Goal: Task Accomplishment & Management: Complete application form

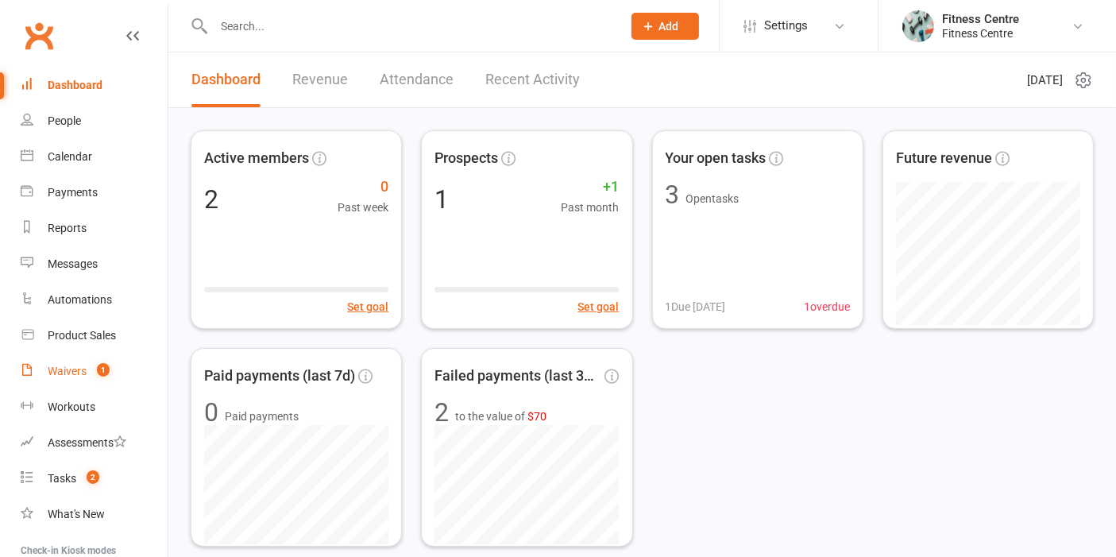
click at [55, 367] on div "Waivers" at bounding box center [67, 370] width 39 height 13
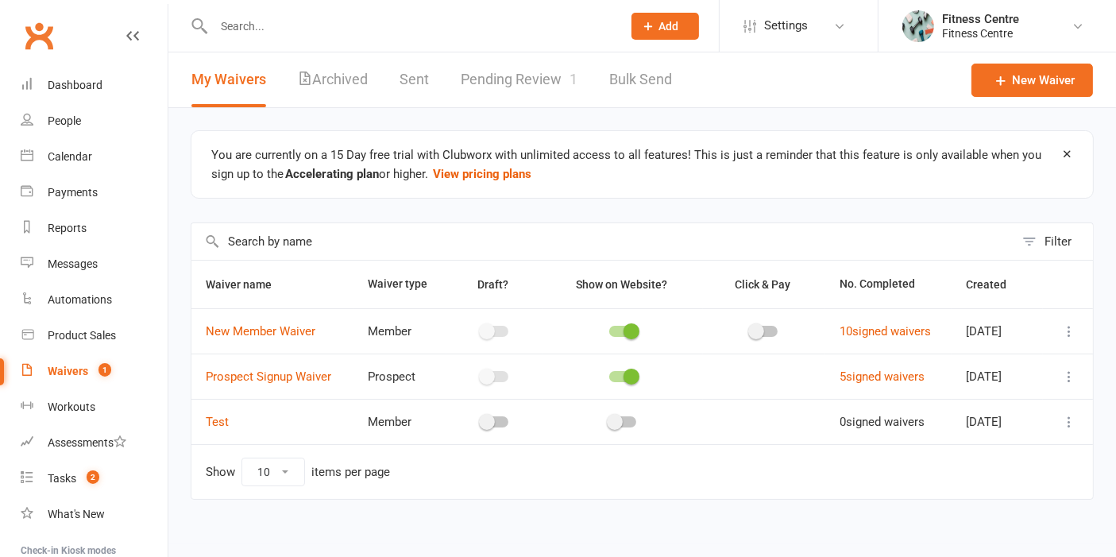
click at [1034, 62] on div "New Waiver" at bounding box center [1031, 79] width 121 height 55
click at [1032, 69] on link "New Waiver" at bounding box center [1031, 80] width 121 height 33
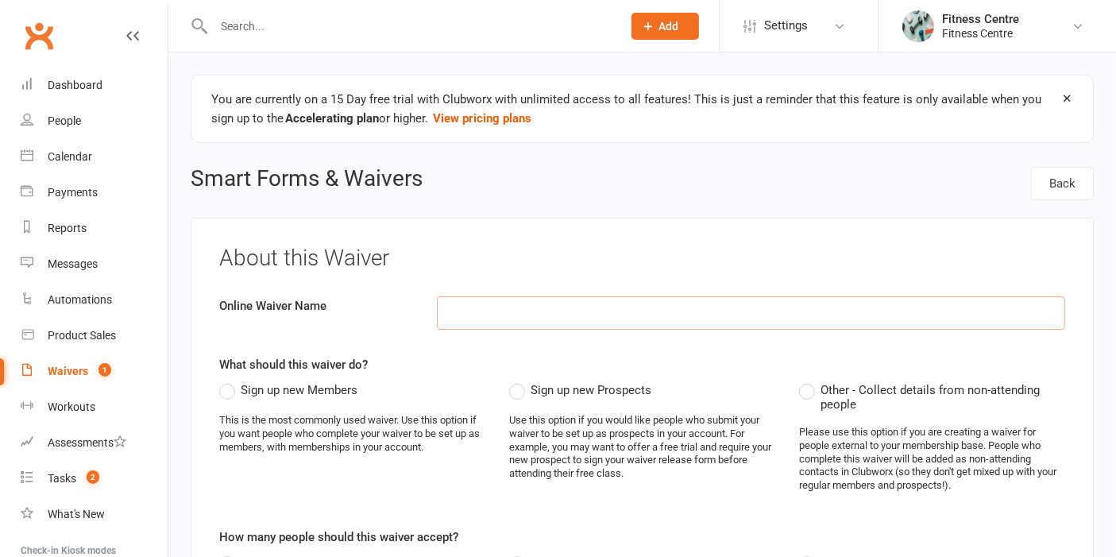
paste input "NAC Payment only form"
type input "NAC Payment only form"
click at [259, 387] on span "Sign up new Members" at bounding box center [299, 388] width 117 height 17
click at [229, 380] on input "Sign up new Members" at bounding box center [224, 380] width 10 height 0
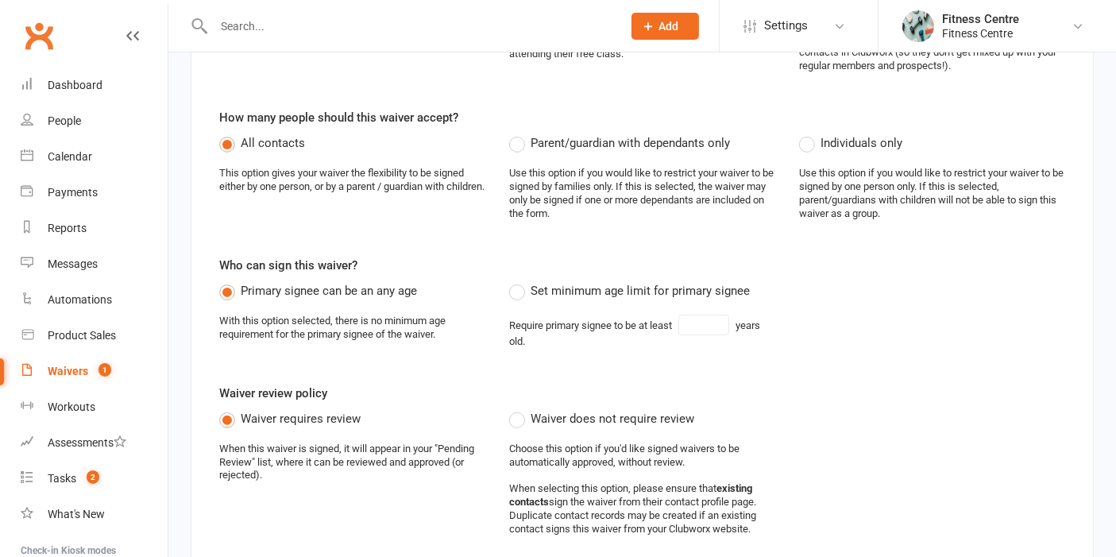
scroll to position [617, 0]
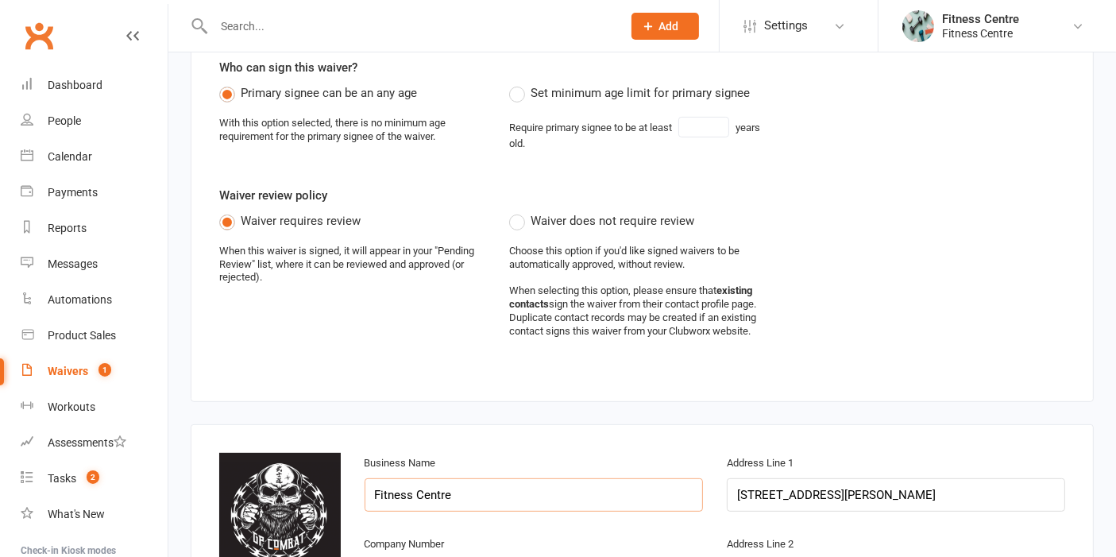
drag, startPoint x: 470, startPoint y: 477, endPoint x: 349, endPoint y: 488, distance: 121.1
paste input "Southern Cross Martial Arts Pty Ltd"
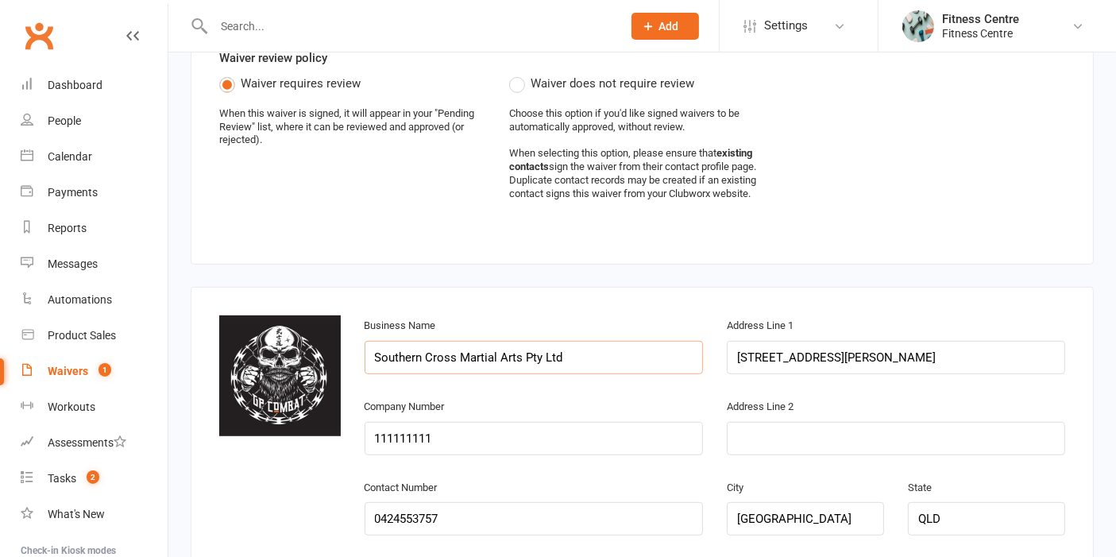
scroll to position [970, 0]
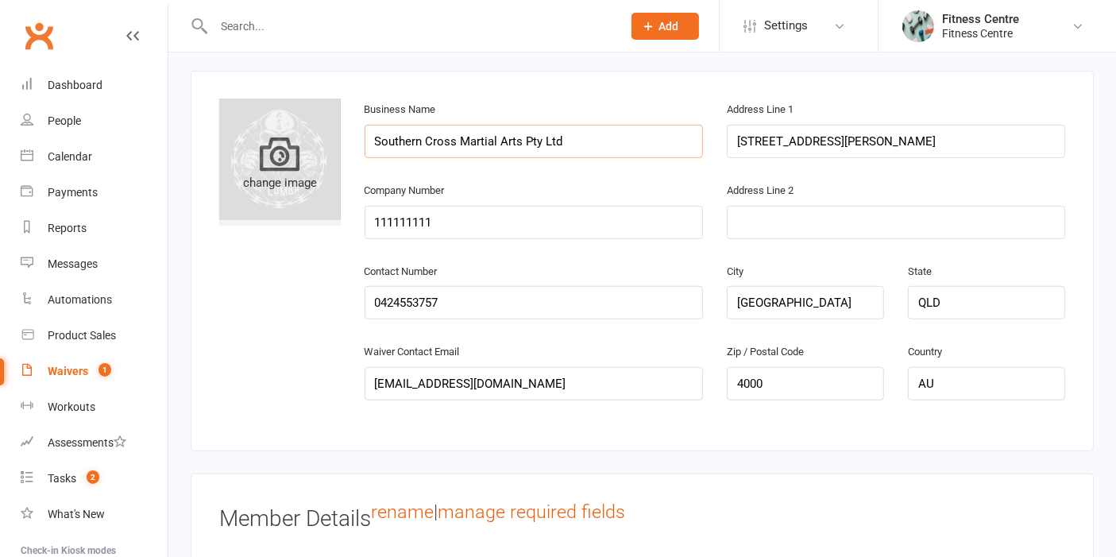
type input "Southern Cross Martial Arts Pty Ltd"
click at [280, 110] on div "change image" at bounding box center [279, 162] width 121 height 127
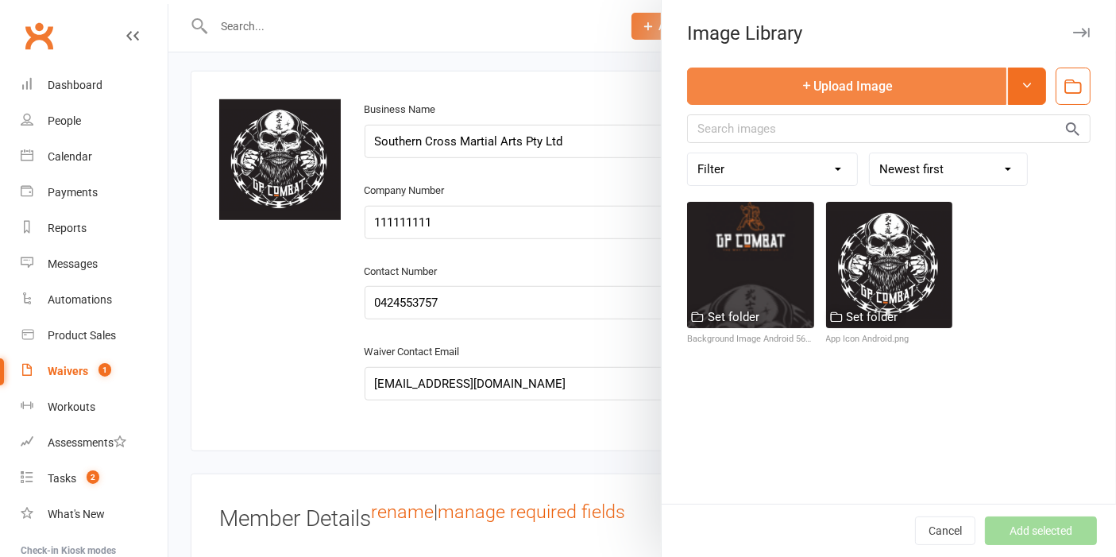
click at [934, 96] on button "Upload Image" at bounding box center [846, 85] width 319 height 37
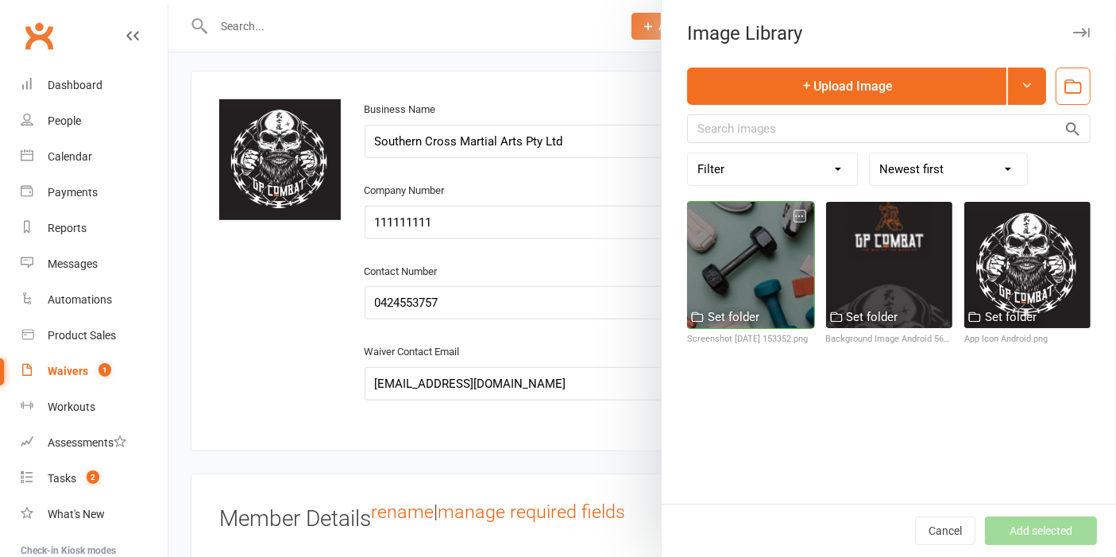
click at [760, 257] on div at bounding box center [750, 265] width 126 height 126
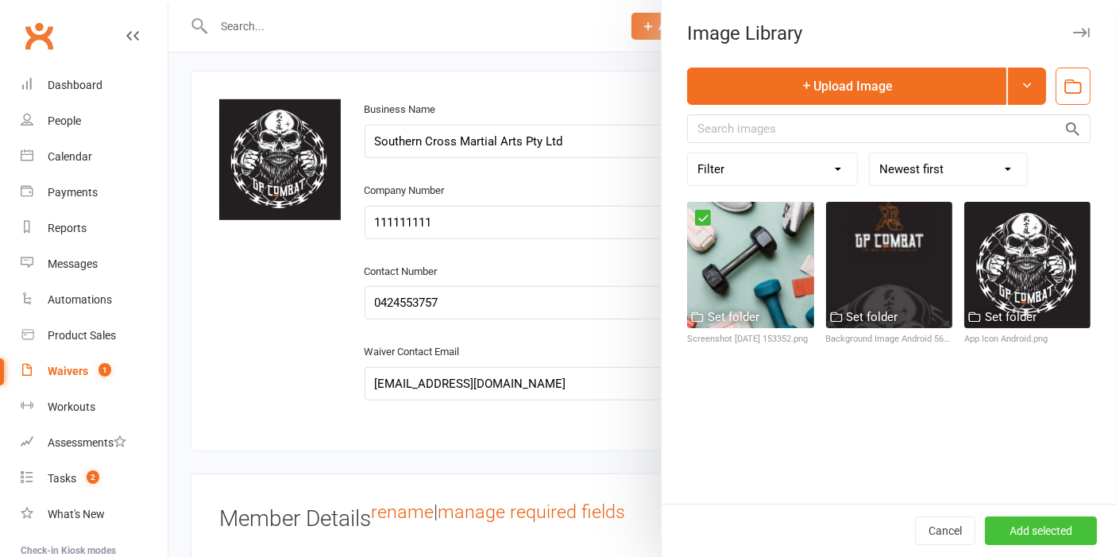
click at [1029, 527] on button "Add selected" at bounding box center [1041, 530] width 112 height 29
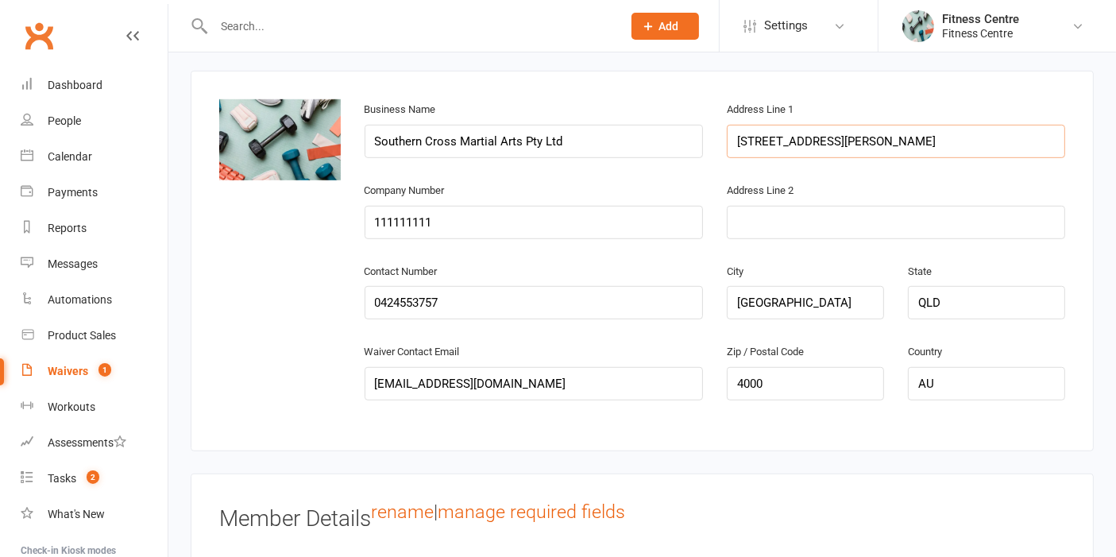
paste input "Shop 4, 58-60 [PERSON_NAME]"
drag, startPoint x: 837, startPoint y: 133, endPoint x: 718, endPoint y: 128, distance: 119.2
click at [718, 128] on div "Address Line 1 Shop 4, [STREET_ADDRESS][PERSON_NAME]" at bounding box center [896, 139] width 362 height 81
type input "Shop [STREET_ADDRESS][PERSON_NAME]"
paste input "79 631 207 184"
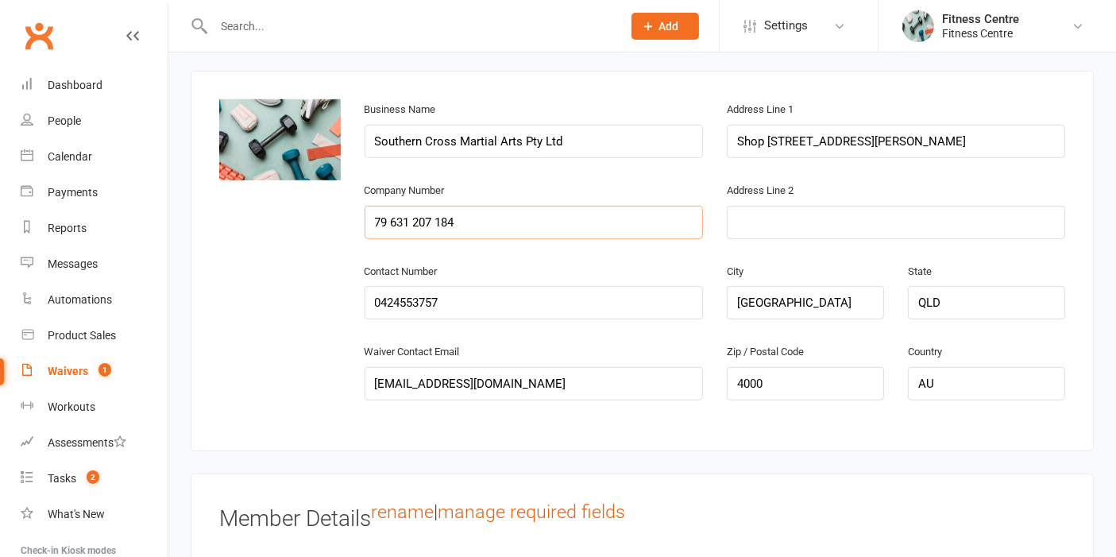
drag, startPoint x: 449, startPoint y: 210, endPoint x: 315, endPoint y: 206, distance: 133.5
click at [315, 206] on div "change image Business Name Southern Cross Martial Arts Pty Ltd Address Line 1 S…" at bounding box center [642, 260] width 870 height 323
type input "79 631 207 184"
paste input "13759110"
drag, startPoint x: 475, startPoint y: 292, endPoint x: 286, endPoint y: 298, distance: 189.1
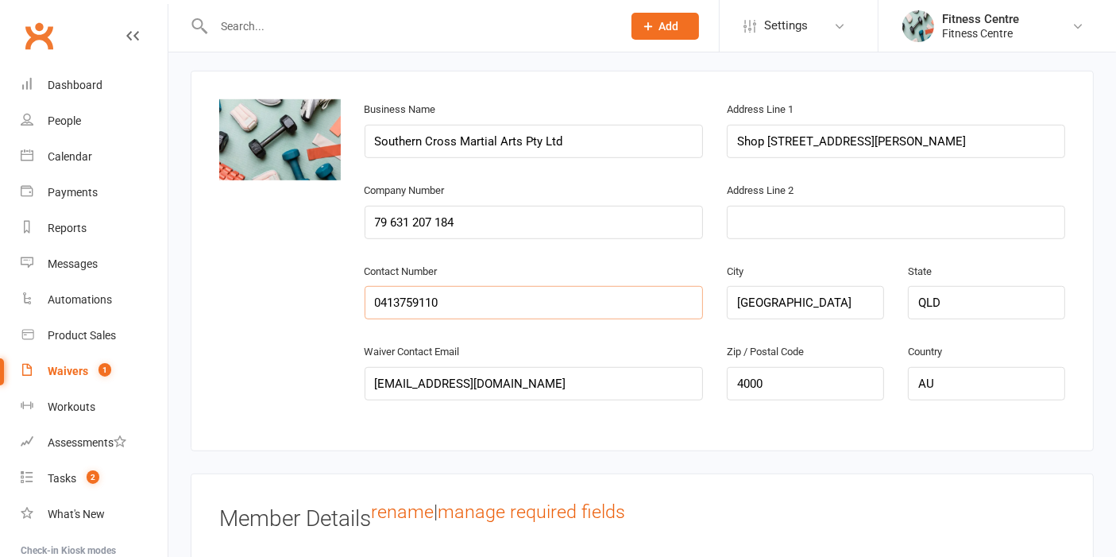
click at [286, 298] on div "change image Business Name Southern Cross Martial Arts Pty Ltd Address Line 1 S…" at bounding box center [642, 260] width 870 height 323
type input "0413759110"
drag, startPoint x: 819, startPoint y: 301, endPoint x: 729, endPoint y: 301, distance: 89.7
click at [729, 301] on input "[GEOGRAPHIC_DATA]" at bounding box center [805, 302] width 157 height 33
paste input "Sebastopol"
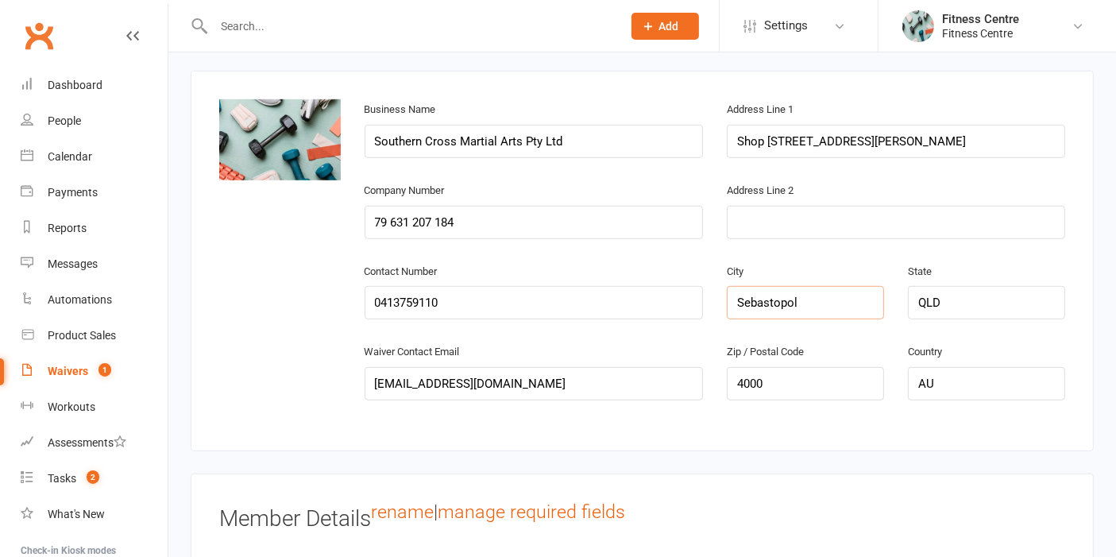
type input "Sebastopol"
paste input "VIC"
drag, startPoint x: 939, startPoint y: 305, endPoint x: 906, endPoint y: 307, distance: 33.4
click at [906, 307] on div "State [GEOGRAPHIC_DATA]" at bounding box center [986, 301] width 181 height 81
type input "VIC"
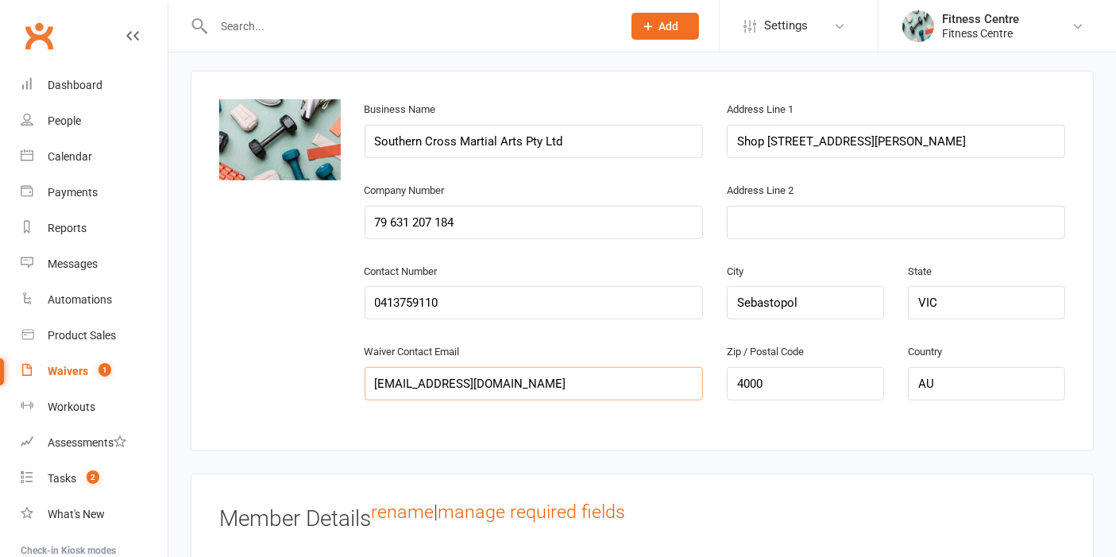
paste input "[EMAIL_ADDRESS][DOMAIN_NAME]"
drag, startPoint x: 560, startPoint y: 384, endPoint x: 137, endPoint y: 381, distance: 423.3
type input "[EMAIL_ADDRESS][DOMAIN_NAME]"
drag, startPoint x: 759, startPoint y: 387, endPoint x: 726, endPoint y: 389, distance: 33.4
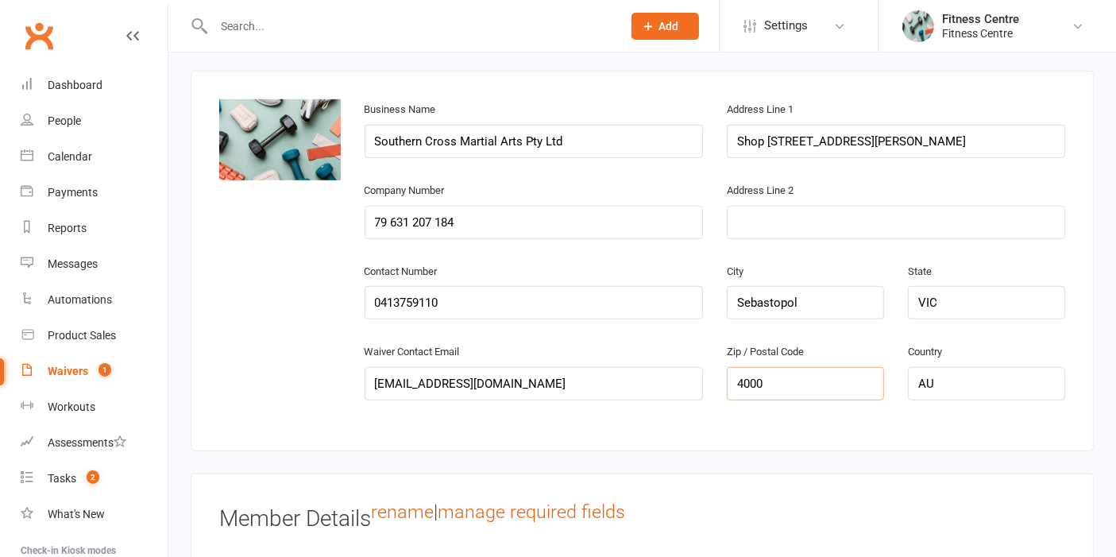
click at [726, 389] on div "Zip / Postal Code 4000" at bounding box center [805, 381] width 181 height 81
paste input "3356"
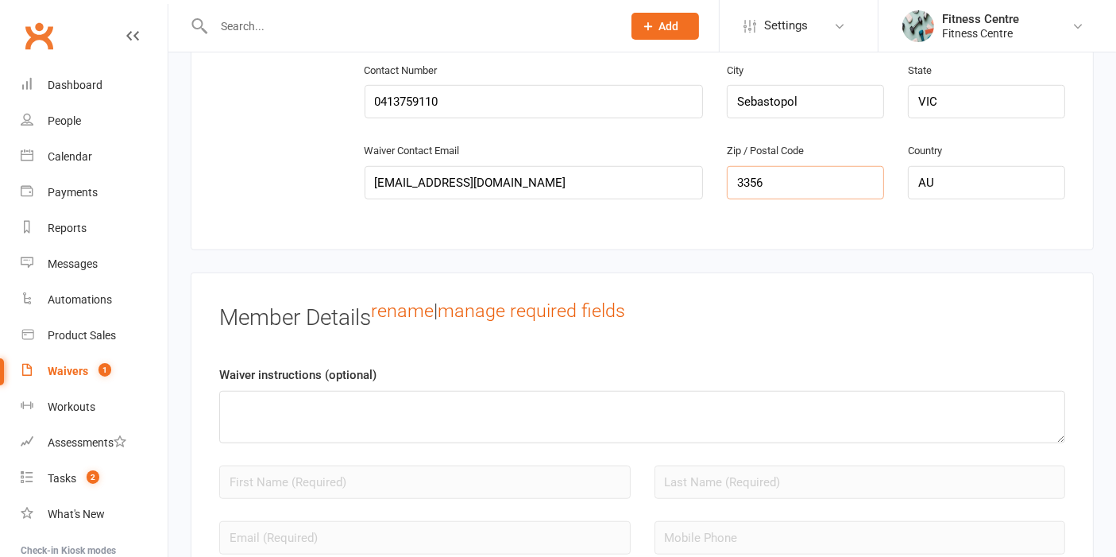
scroll to position [1411, 0]
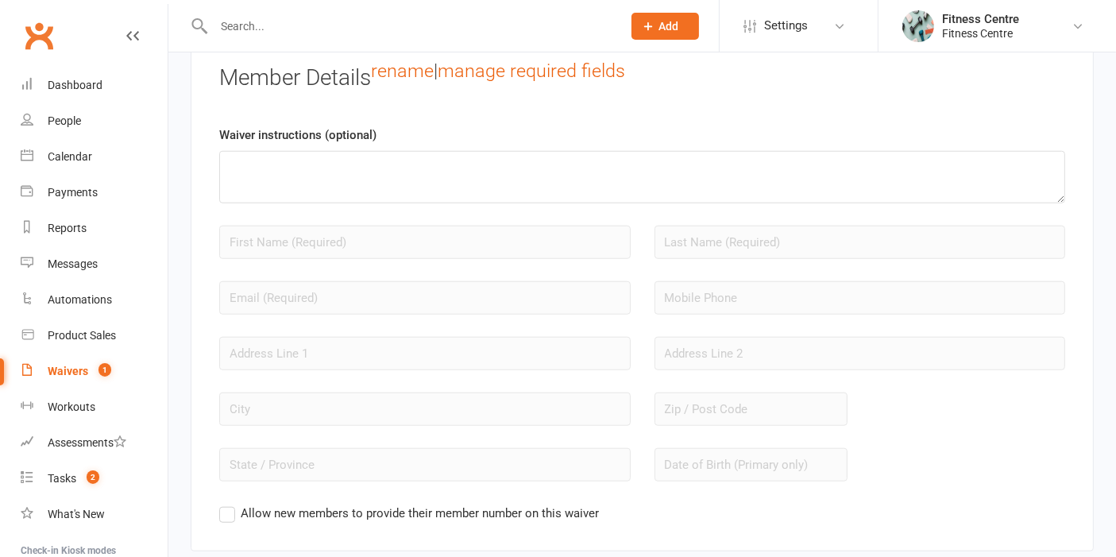
type input "3356"
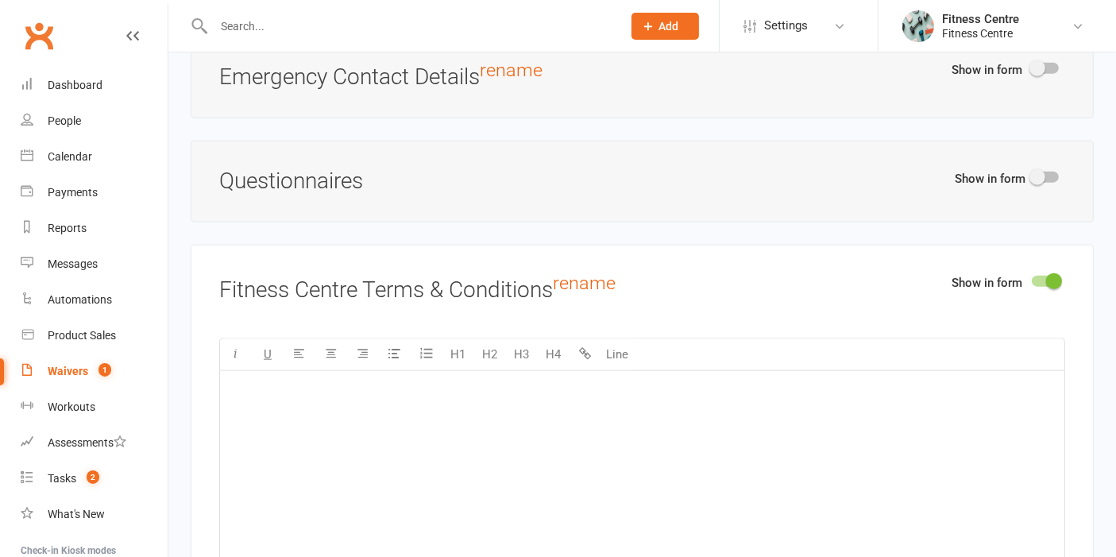
scroll to position [2029, 0]
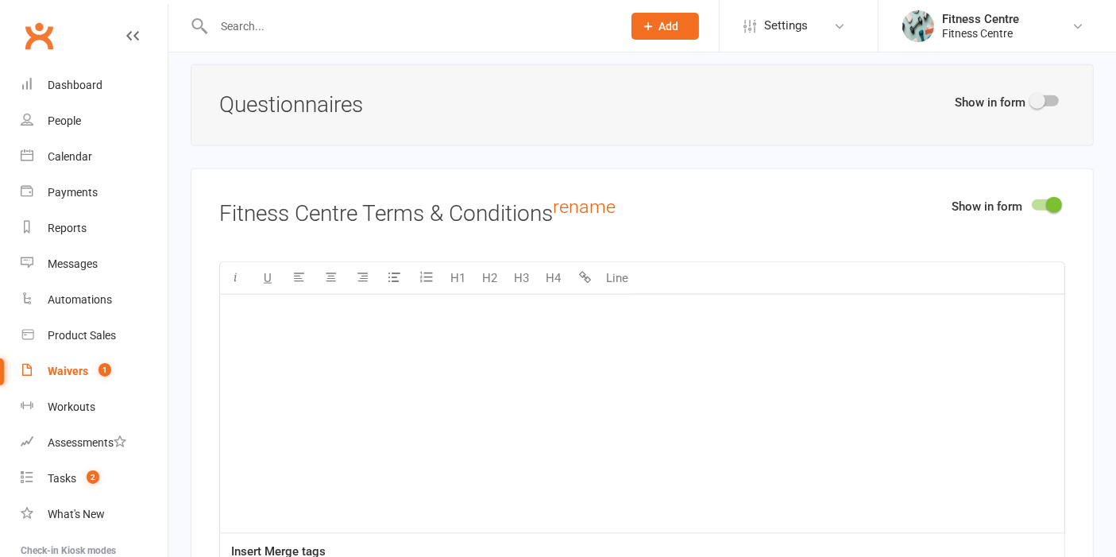
click at [605, 421] on div "﻿" at bounding box center [642, 414] width 844 height 238
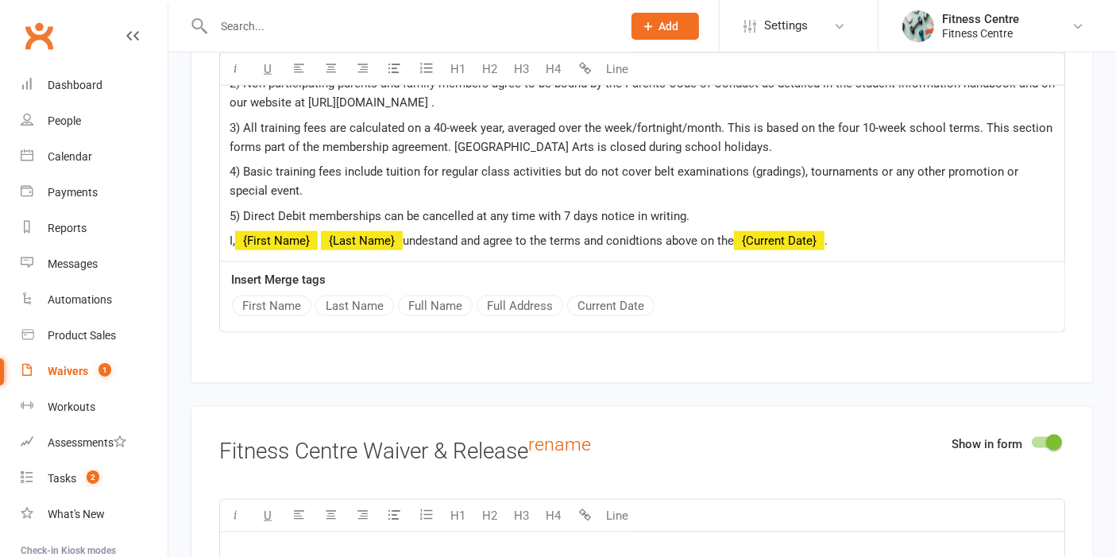
scroll to position [2494, 0]
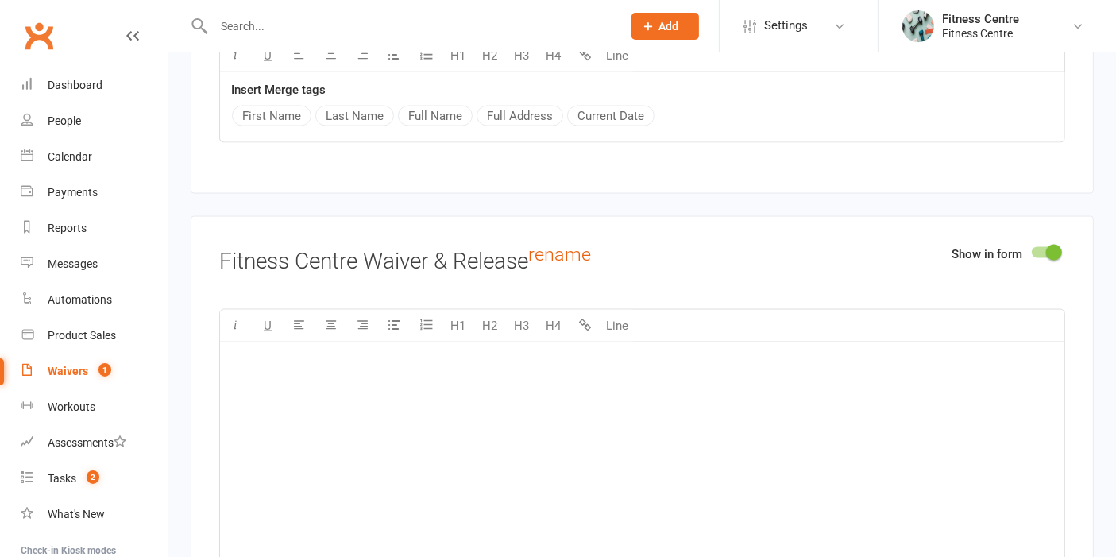
click at [1024, 245] on div "Show in form" at bounding box center [1008, 257] width 114 height 25
click at [1046, 227] on div "Show in form Fitness Centre Waiver & Release rename U H1 H2 H3 H4 Line ﻿ Insert…" at bounding box center [642, 459] width 903 height 487
click at [1041, 247] on div at bounding box center [1045, 252] width 27 height 11
click at [1032, 250] on input "checkbox" at bounding box center [1032, 250] width 0 height 0
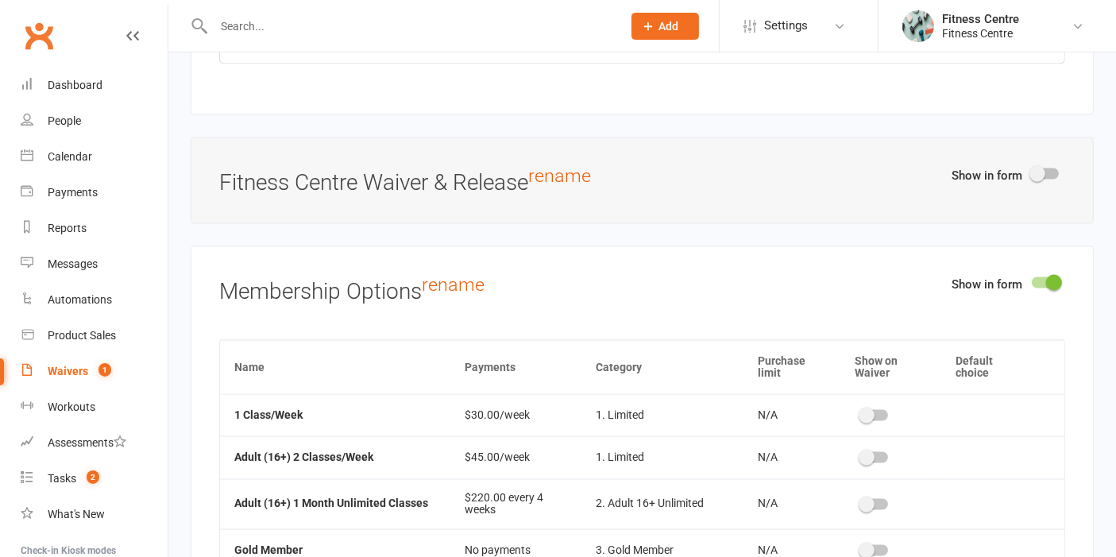
scroll to position [2847, 0]
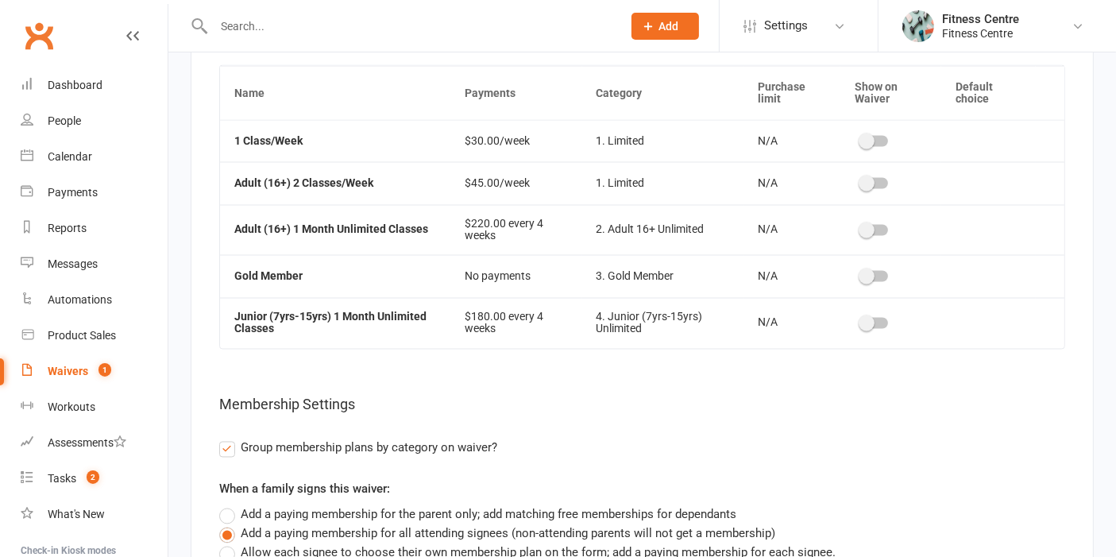
click at [879, 136] on div at bounding box center [874, 141] width 27 height 11
click at [861, 139] on input "checkbox" at bounding box center [861, 139] width 0 height 0
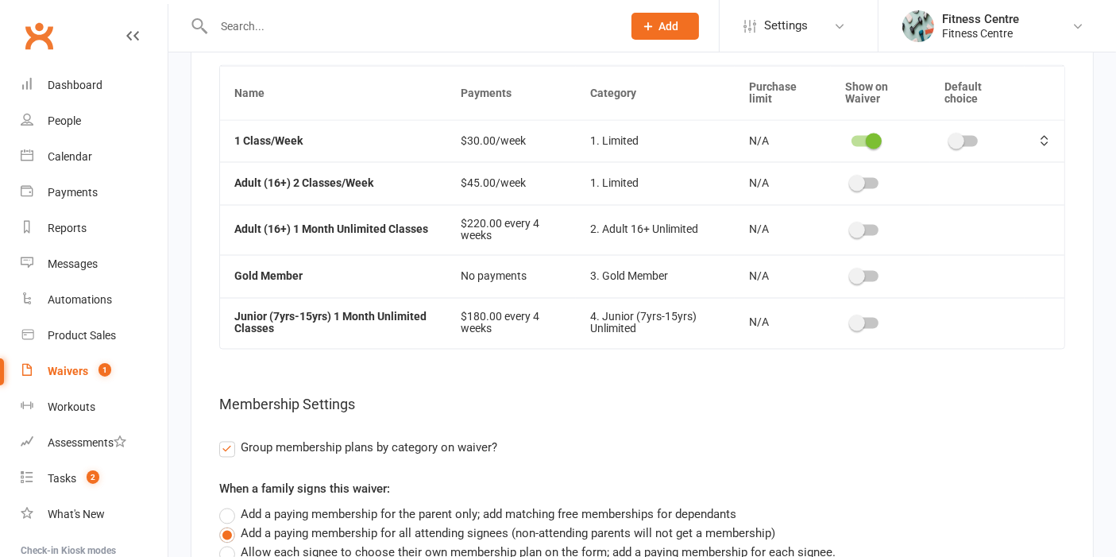
click at [870, 178] on div at bounding box center [864, 183] width 27 height 11
click at [851, 181] on input "checkbox" at bounding box center [851, 181] width 0 height 0
click at [870, 225] on div at bounding box center [864, 230] width 27 height 11
click at [851, 228] on input "checkbox" at bounding box center [851, 228] width 0 height 0
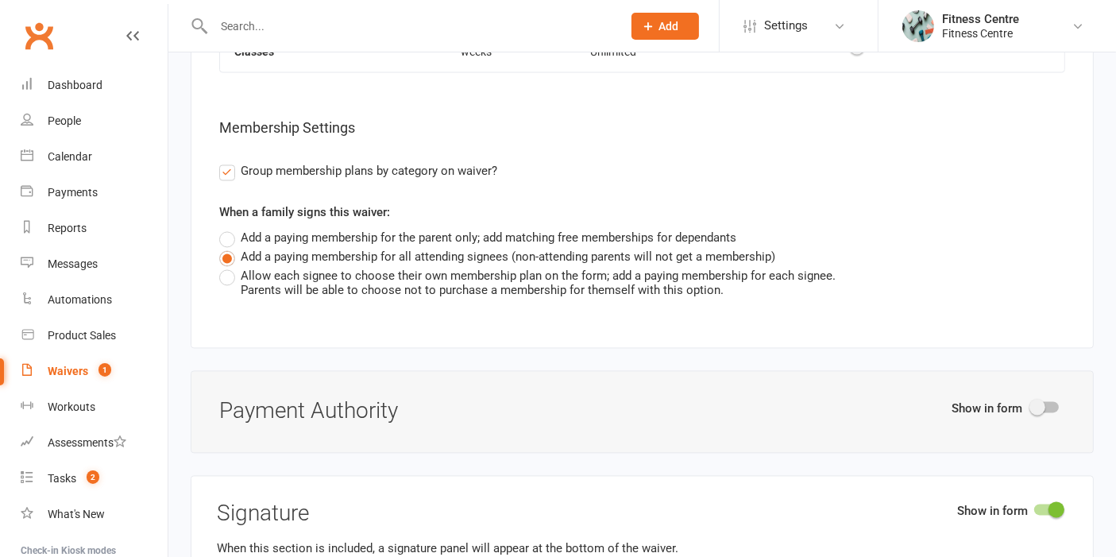
scroll to position [3112, 0]
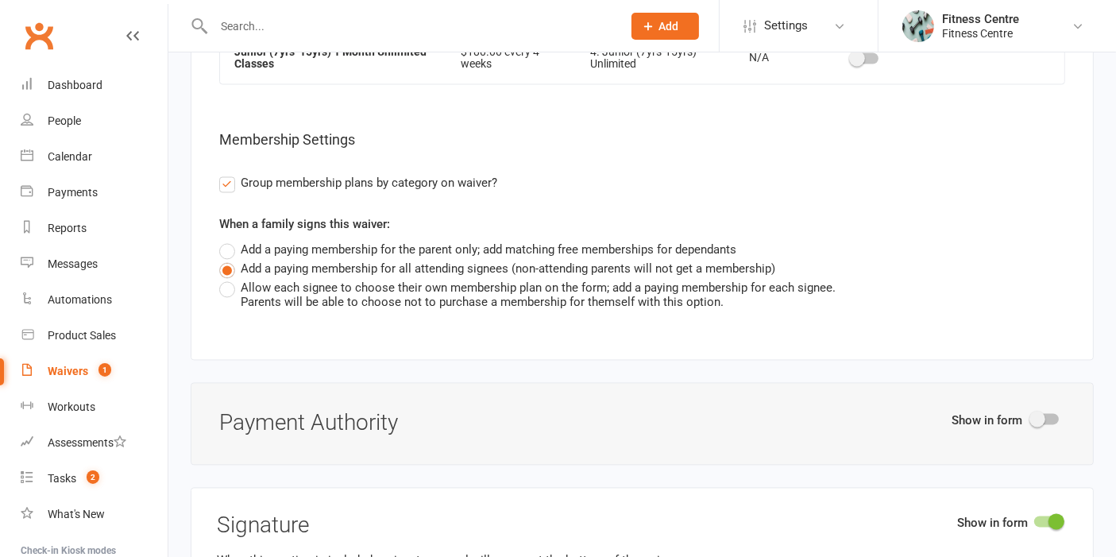
click at [231, 218] on div "When a family signs this waiver: Add a paying membership for the parent only; a…" at bounding box center [642, 261] width 846 height 94
click at [229, 240] on label "Add a paying membership for the parent only; add matching free memberships for …" at bounding box center [477, 249] width 517 height 19
click at [229, 240] on input "Add a paying membership for the parent only; add matching free memberships for …" at bounding box center [224, 240] width 10 height 0
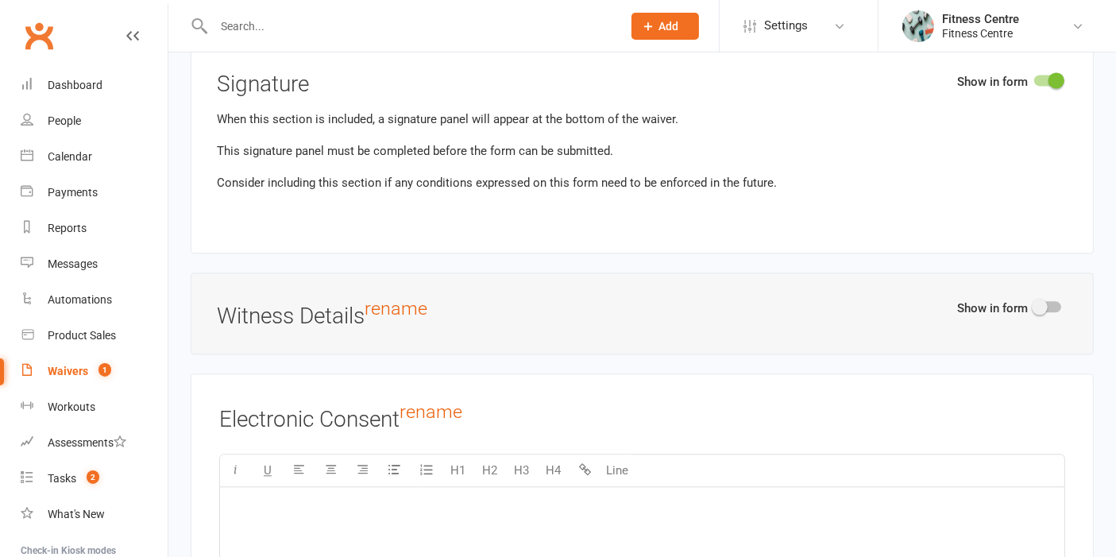
scroll to position [3377, 0]
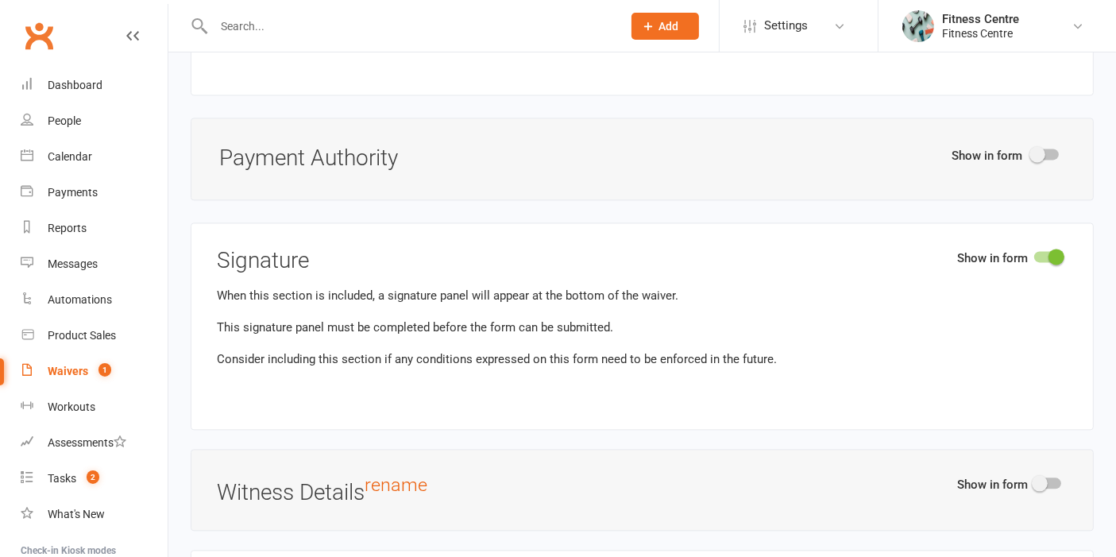
click at [1052, 148] on div at bounding box center [1045, 153] width 27 height 11
click at [1032, 152] on input "checkbox" at bounding box center [1032, 152] width 0 height 0
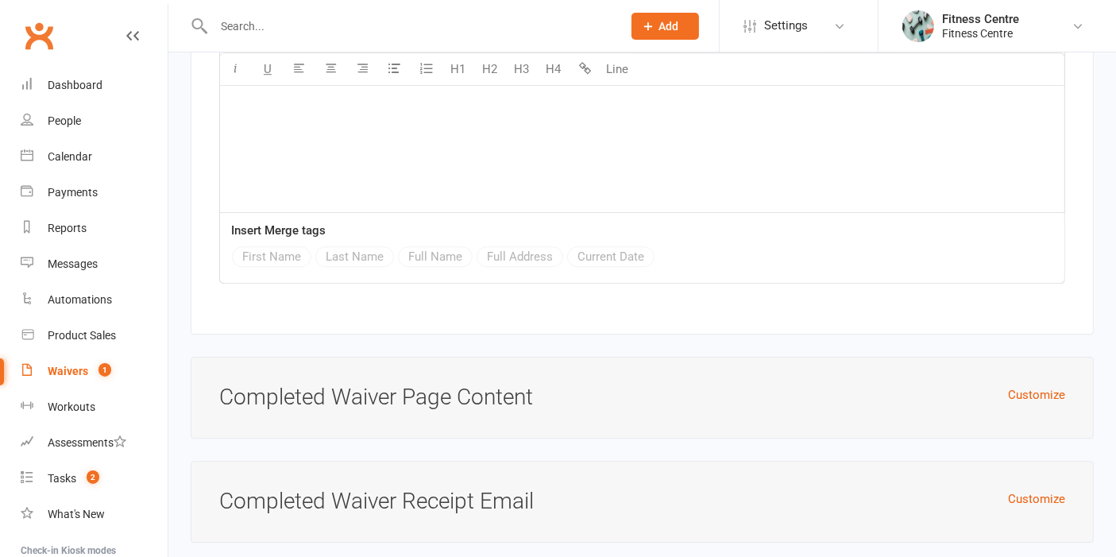
scroll to position [4347, 0]
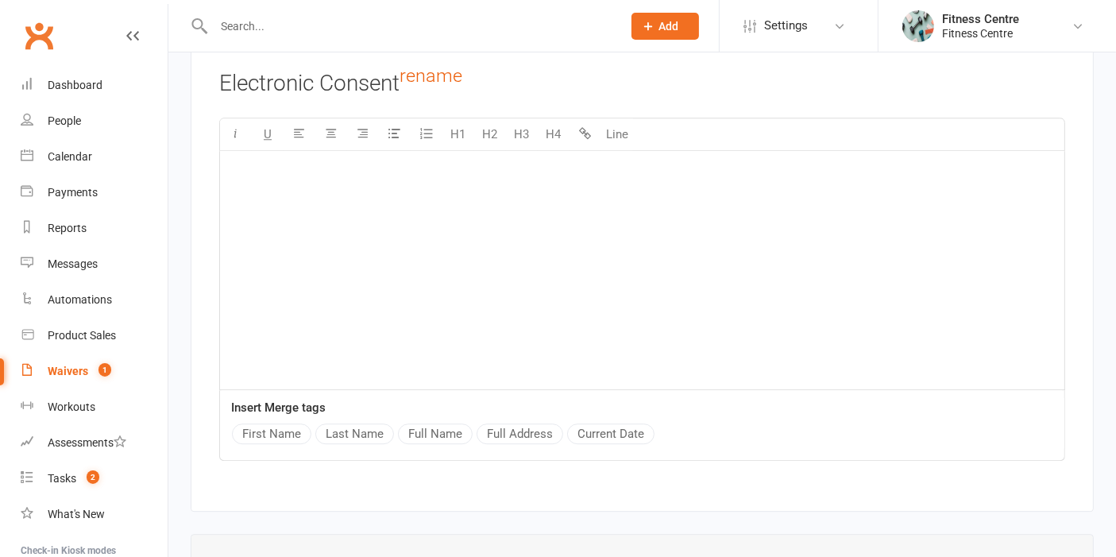
click at [545, 237] on div "﻿" at bounding box center [642, 270] width 844 height 238
click at [474, 240] on div "﻿" at bounding box center [642, 270] width 844 height 238
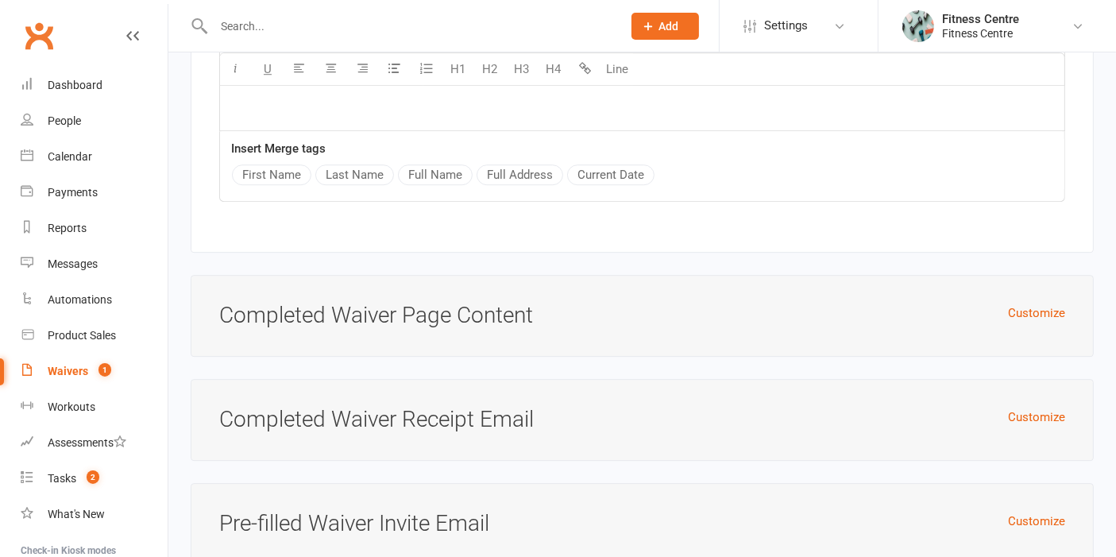
scroll to position [4791, 0]
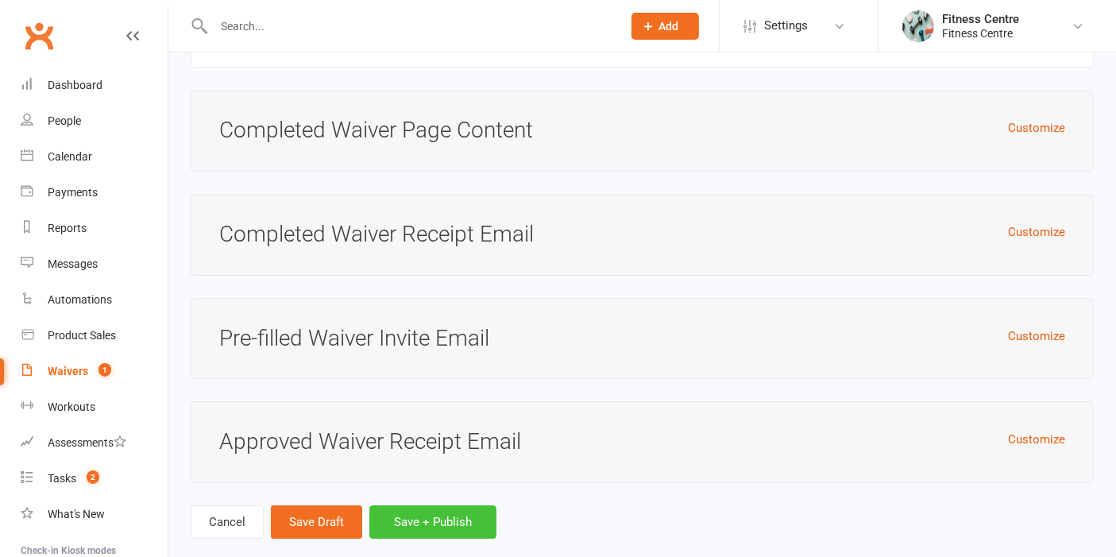
click at [458, 505] on button "Save + Publish" at bounding box center [432, 521] width 127 height 33
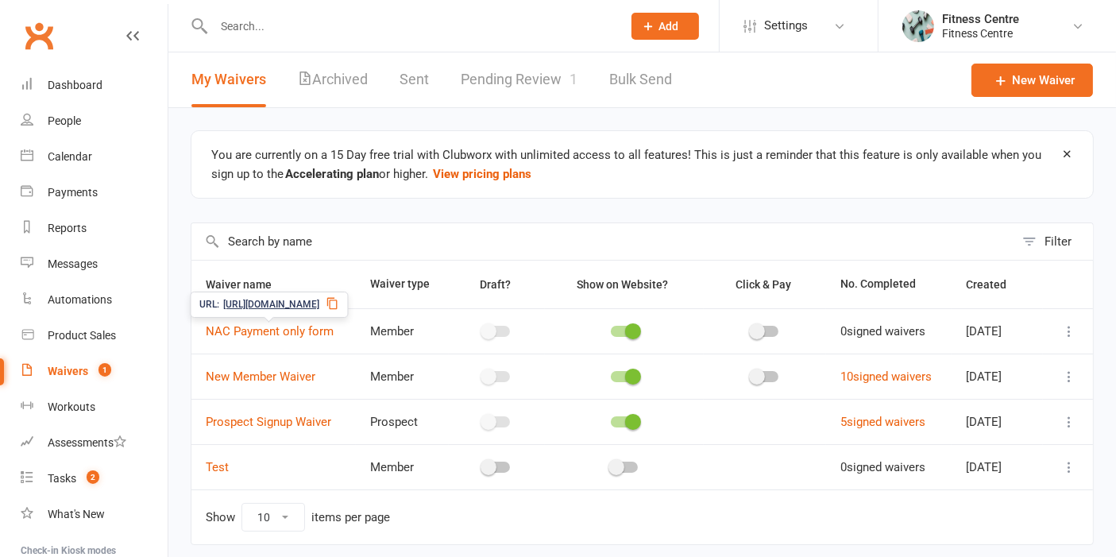
click at [338, 303] on icon at bounding box center [332, 303] width 13 height 13
click at [72, 343] on link "Product Sales" at bounding box center [94, 336] width 147 height 36
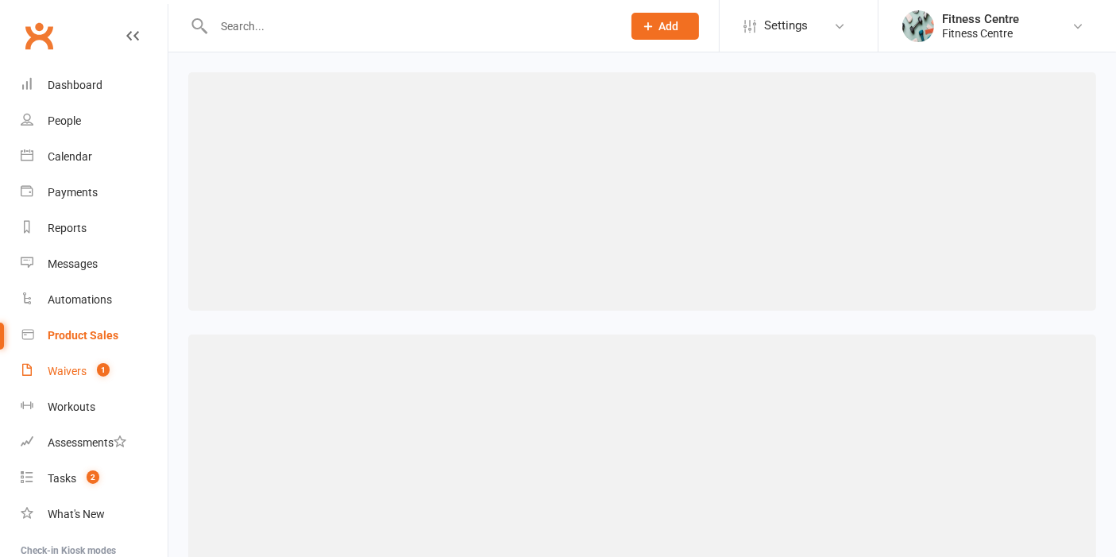
click at [60, 375] on div "Waivers" at bounding box center [67, 370] width 39 height 13
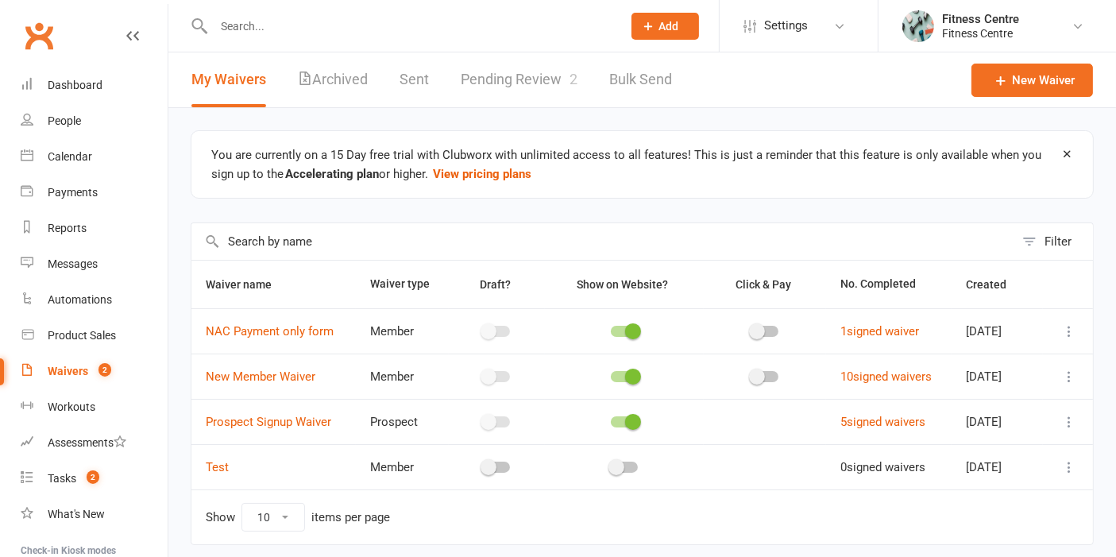
click at [499, 94] on link "Pending Review 2" at bounding box center [519, 79] width 117 height 55
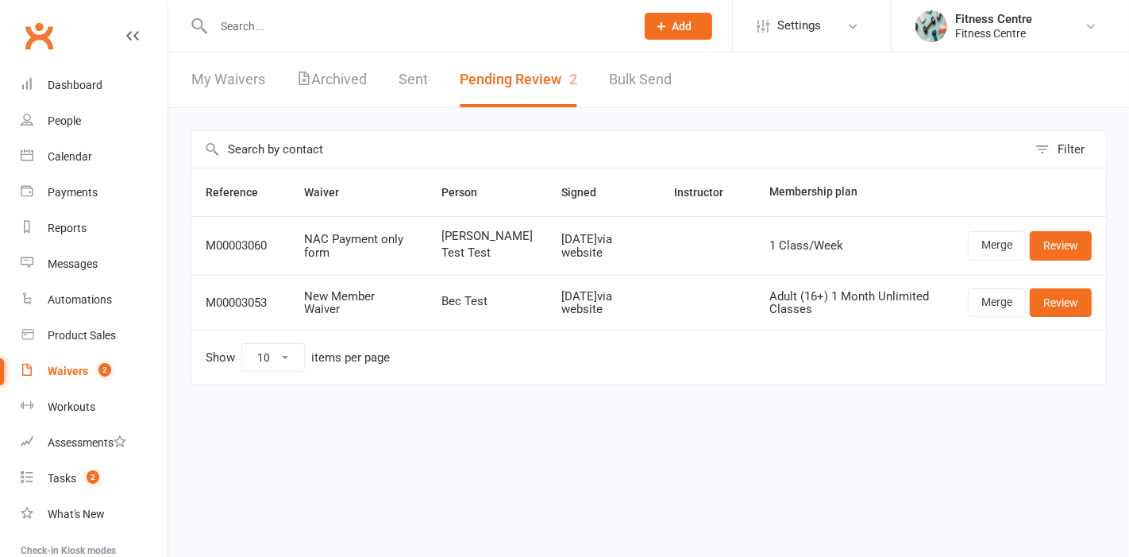
click at [764, 272] on td "1 Class/Week" at bounding box center [854, 245] width 199 height 59
drag, startPoint x: 71, startPoint y: 189, endPoint x: 89, endPoint y: 191, distance: 18.4
click at [70, 190] on div "Payments" at bounding box center [73, 192] width 50 height 13
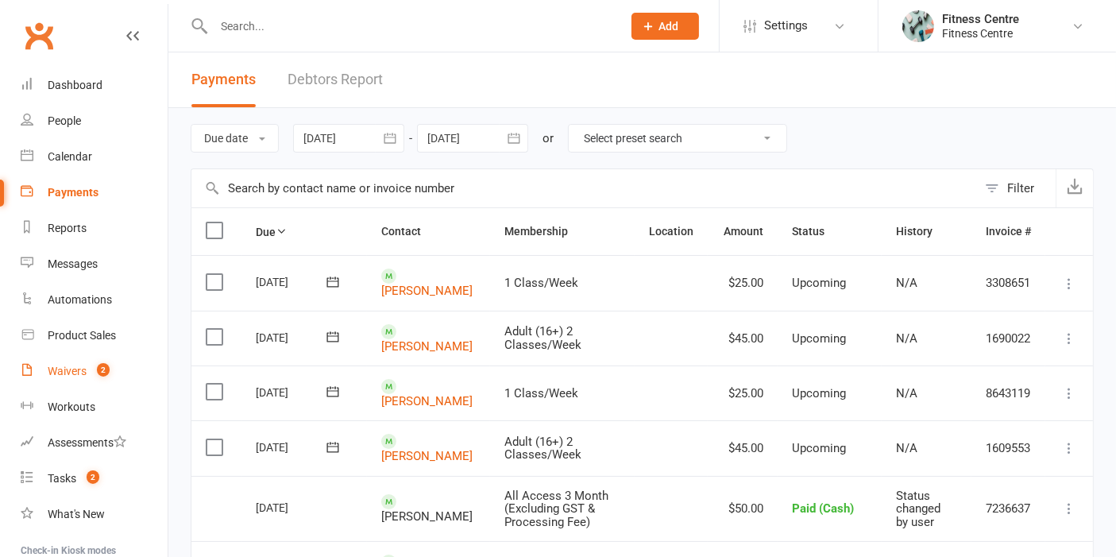
click at [44, 361] on link "Waivers 2" at bounding box center [94, 371] width 147 height 36
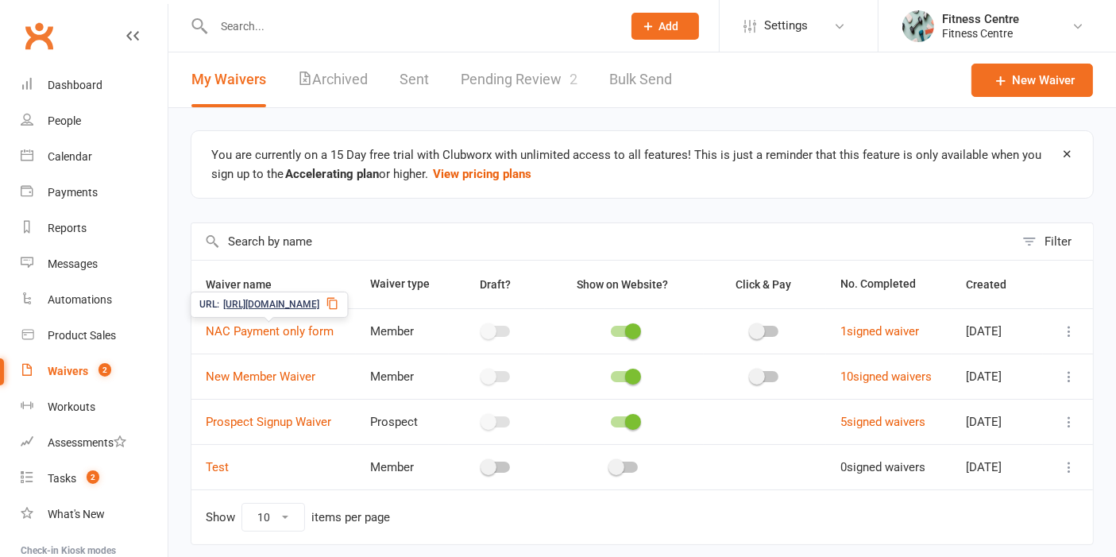
click at [338, 300] on icon at bounding box center [332, 303] width 13 height 13
click at [611, 326] on div at bounding box center [624, 331] width 27 height 11
click at [611, 329] on input "checkbox" at bounding box center [611, 329] width 0 height 0
click at [1070, 328] on icon at bounding box center [1069, 331] width 16 height 16
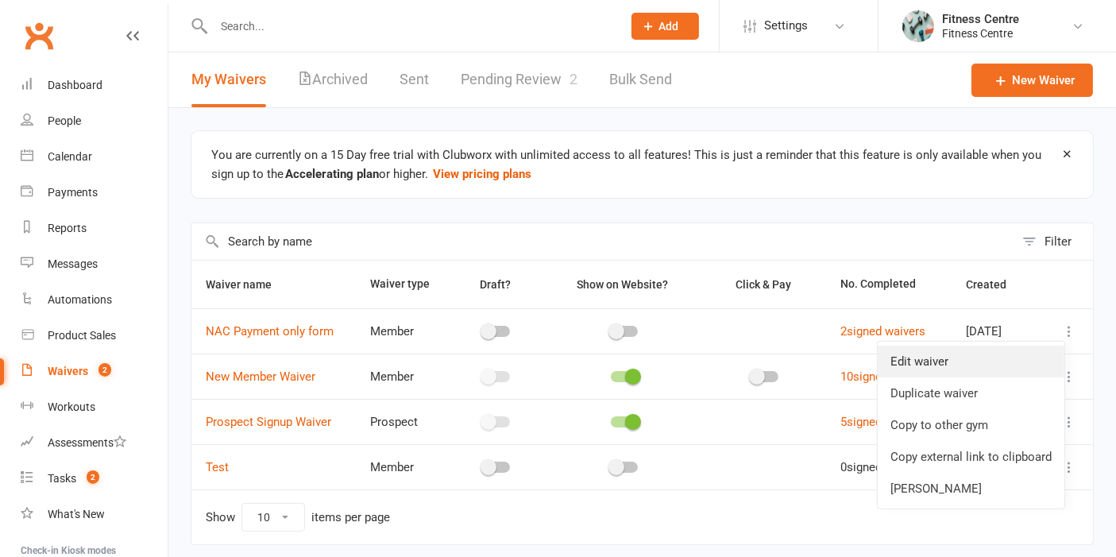
click at [916, 358] on link "Edit waiver" at bounding box center [970, 361] width 187 height 32
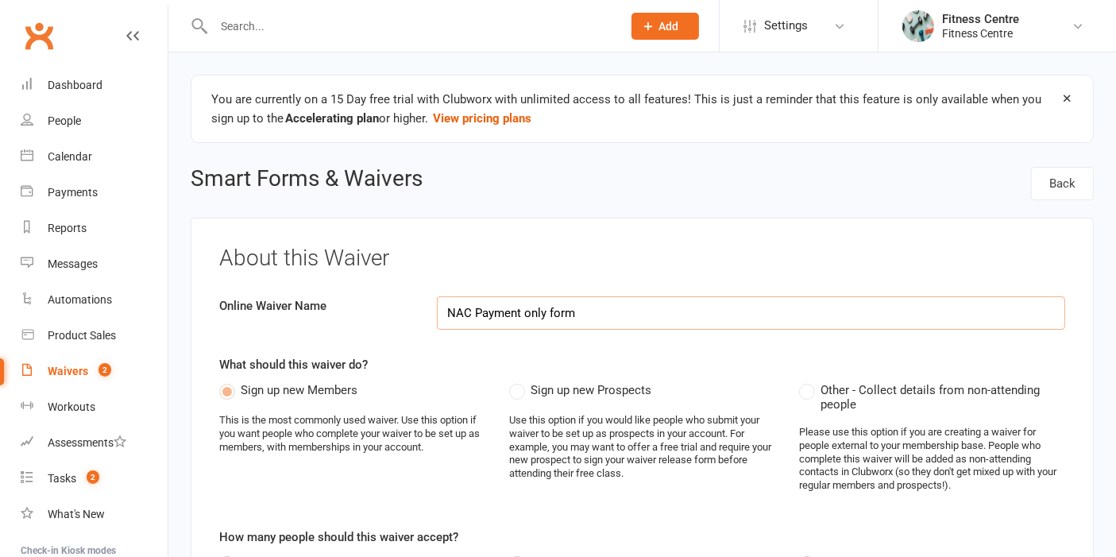
click at [448, 308] on input "NAC Payment only form" at bounding box center [751, 312] width 628 height 33
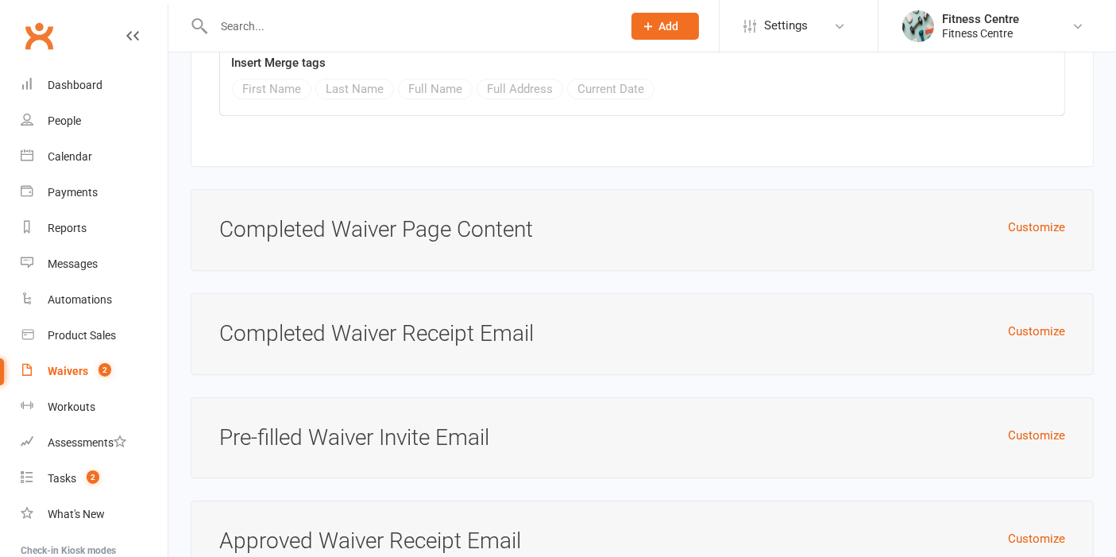
scroll to position [4791, 0]
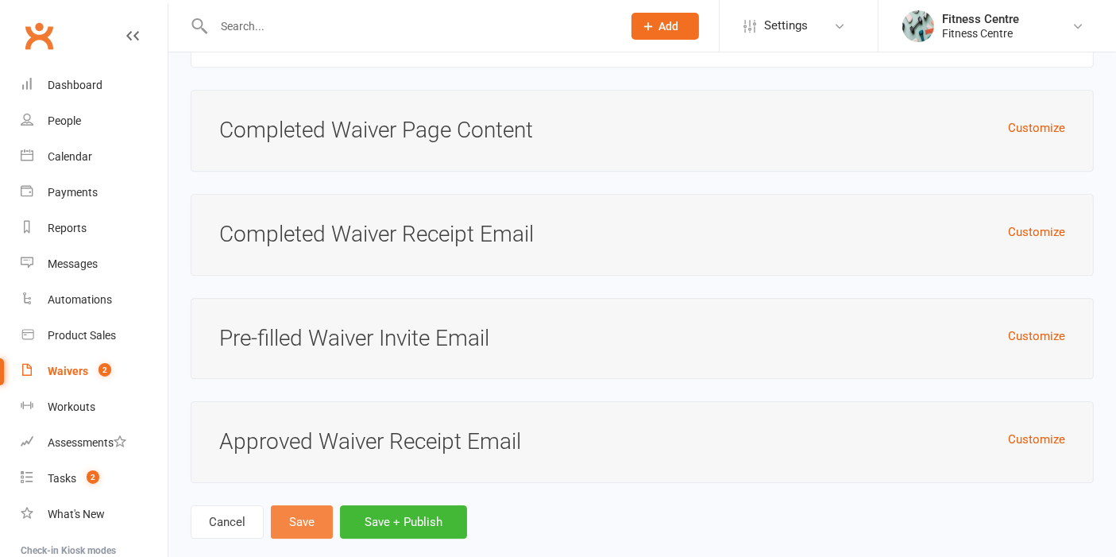
type input "Testing for Damien - NAC Payment only form"
click at [283, 505] on button "Save" at bounding box center [302, 521] width 62 height 33
